Goal: Task Accomplishment & Management: Use online tool/utility

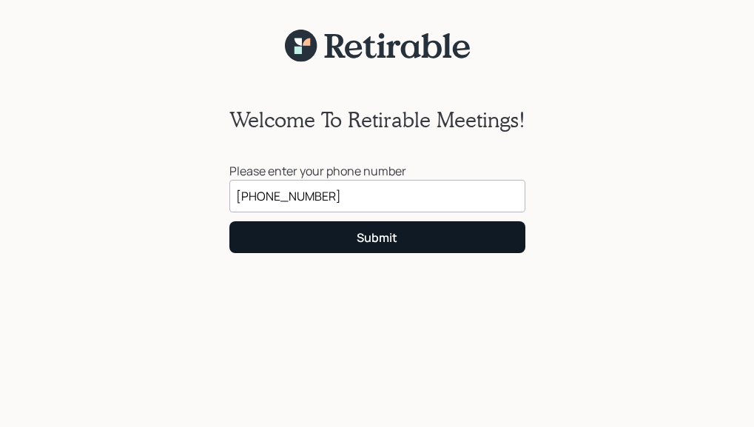
type input "[PHONE_NUMBER]"
click at [356, 243] on button "Submit" at bounding box center [378, 237] width 296 height 32
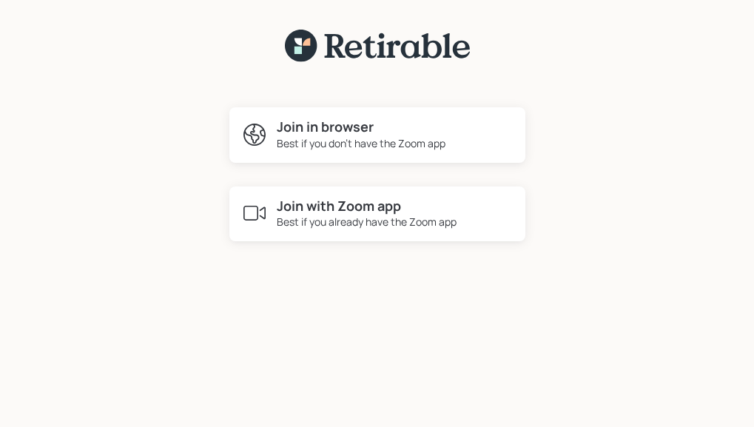
click at [346, 210] on h4 "Join with Zoom app" at bounding box center [367, 206] width 180 height 16
